Goal: Find specific page/section: Find specific page/section

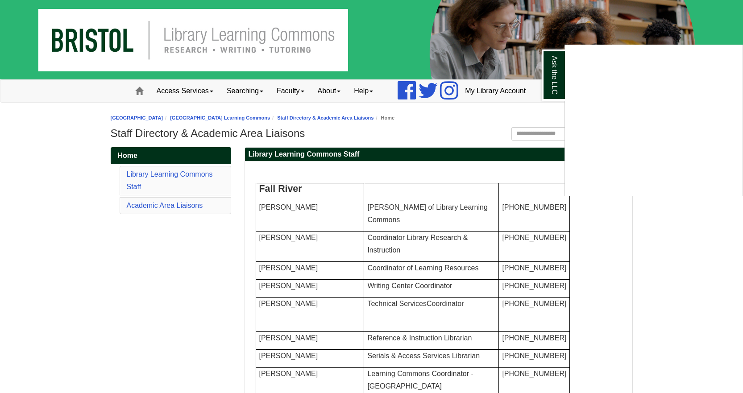
click at [200, 118] on div "Ask the LLC" at bounding box center [371, 196] width 743 height 393
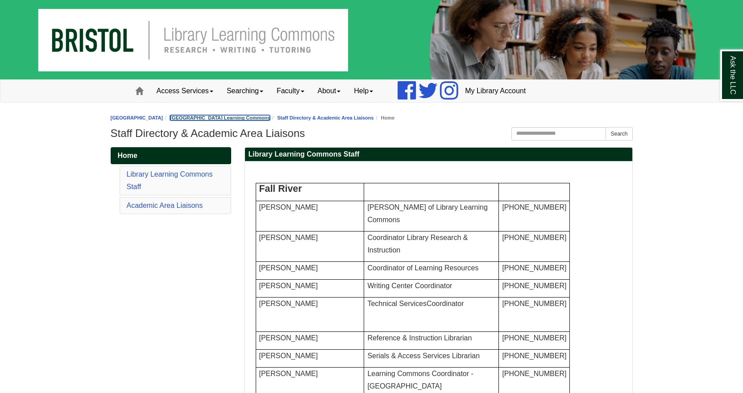
click at [233, 117] on link "[GEOGRAPHIC_DATA] Learning Commons" at bounding box center [220, 117] width 100 height 5
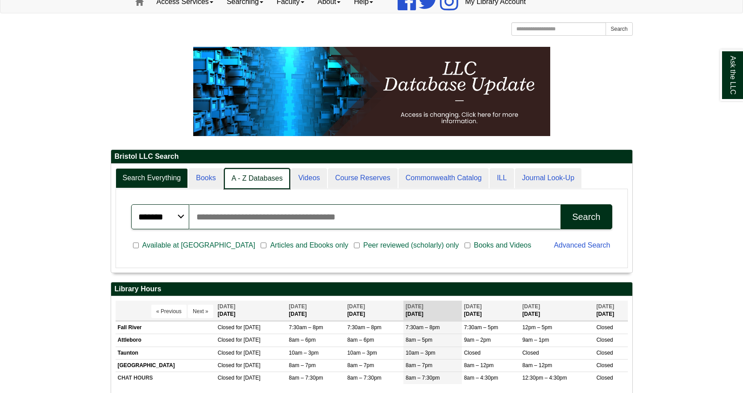
scroll to position [4, 4]
click at [254, 175] on link "A - Z Databases" at bounding box center [257, 178] width 66 height 21
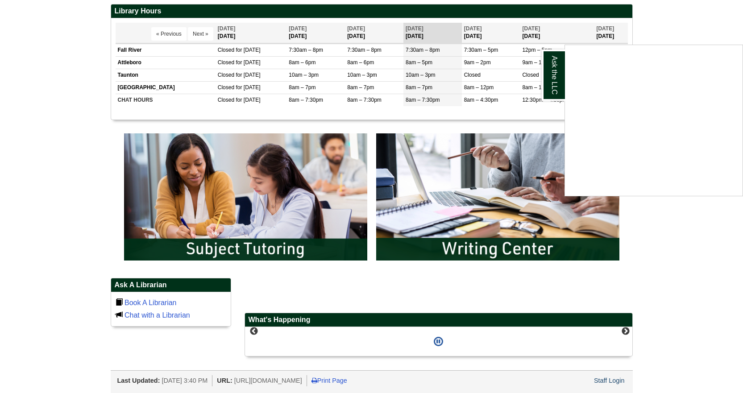
scroll to position [580, 0]
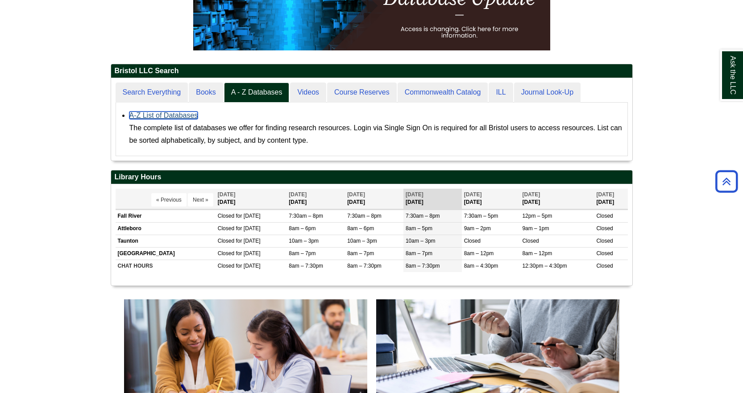
click at [167, 116] on link "A-Z List of Databases" at bounding box center [163, 116] width 69 height 8
click at [161, 116] on link "A-Z List of Databases" at bounding box center [163, 116] width 69 height 8
